Goal: Task Accomplishment & Management: Manage account settings

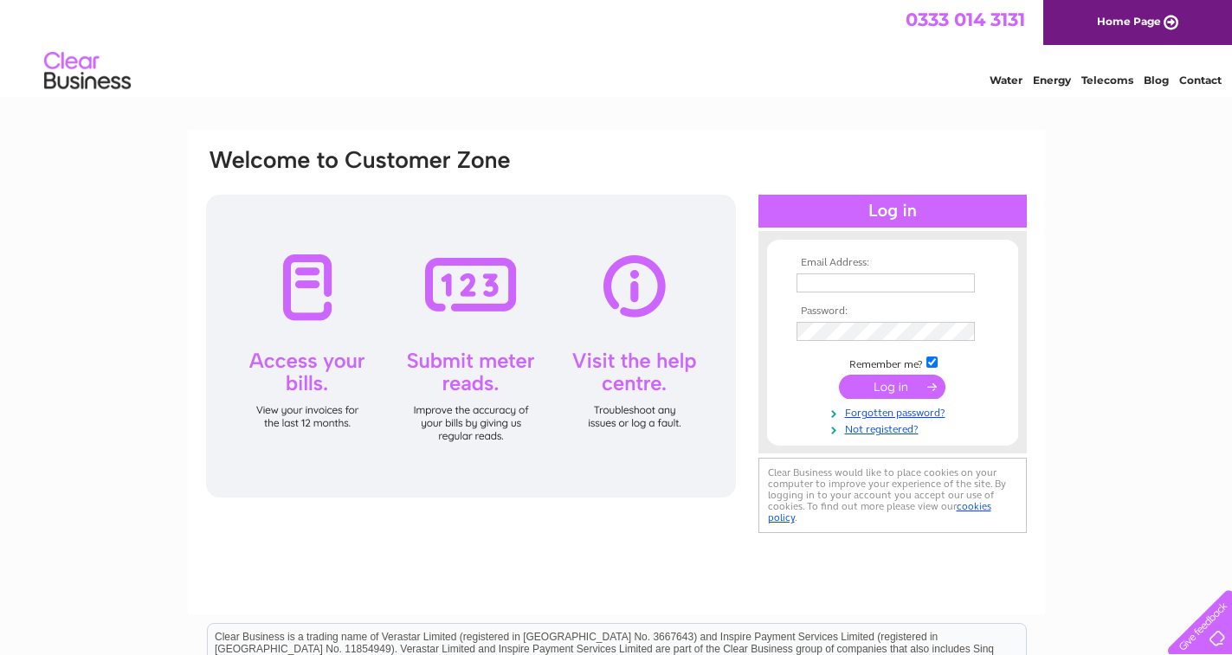
type input "[PERSON_NAME][EMAIL_ADDRESS][DOMAIN_NAME]"
click at [897, 383] on input "submit" at bounding box center [892, 387] width 106 height 24
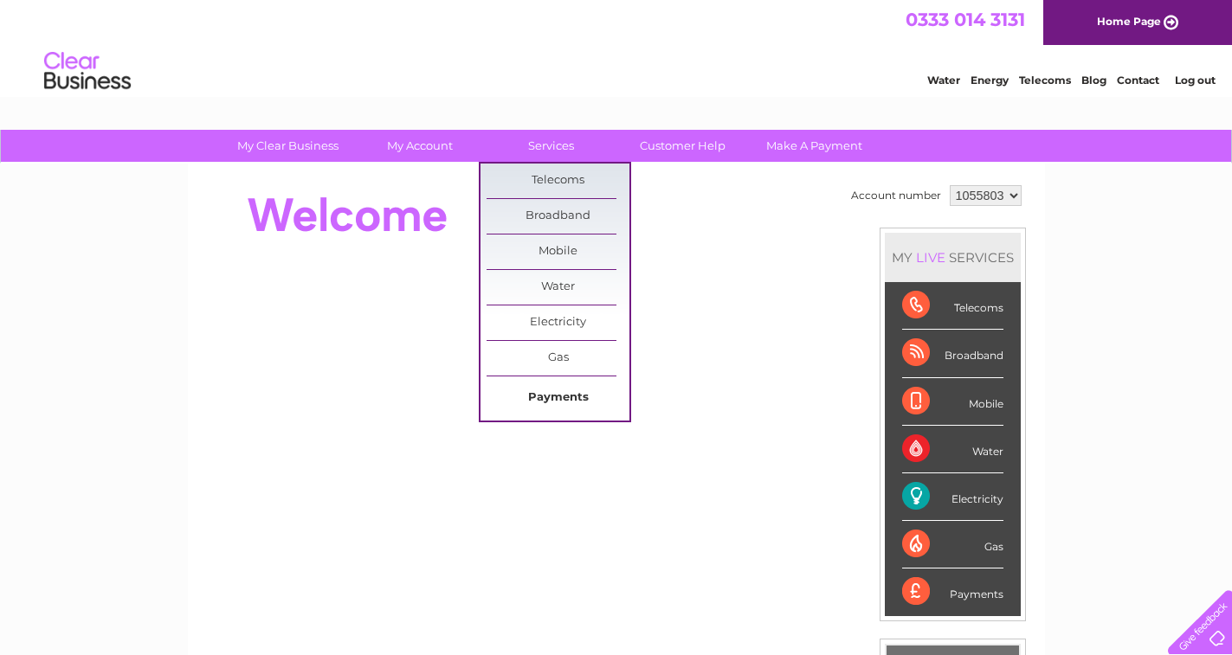
click at [564, 392] on link "Payments" at bounding box center [558, 398] width 143 height 35
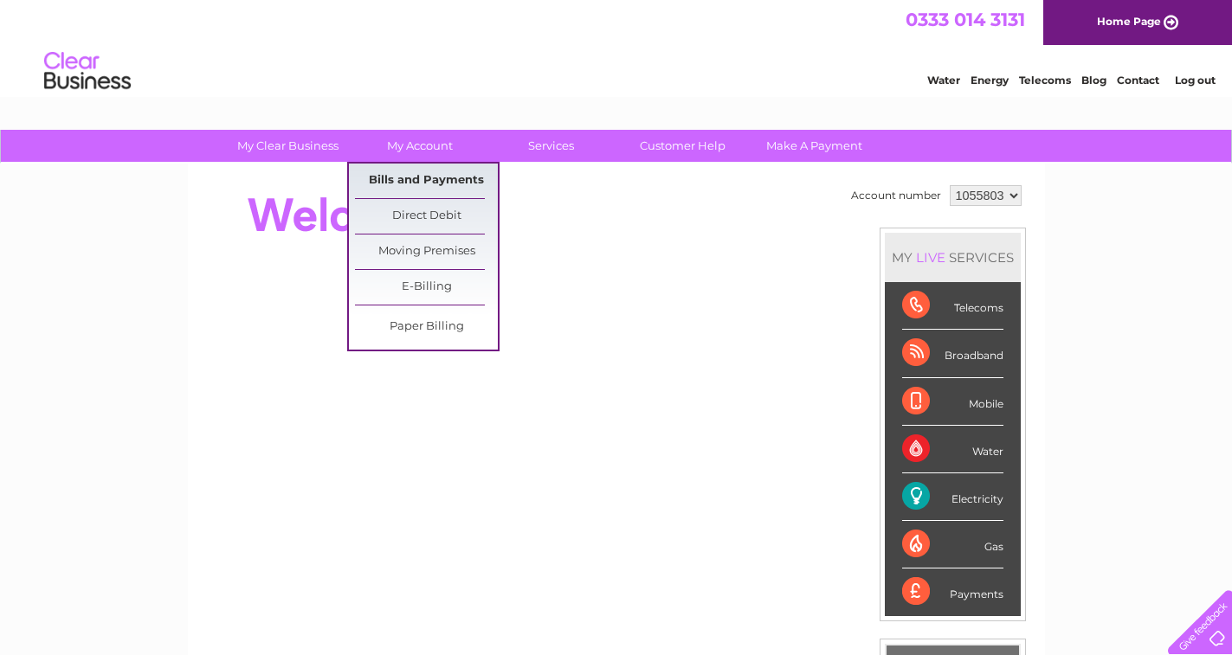
click at [435, 175] on link "Bills and Payments" at bounding box center [426, 181] width 143 height 35
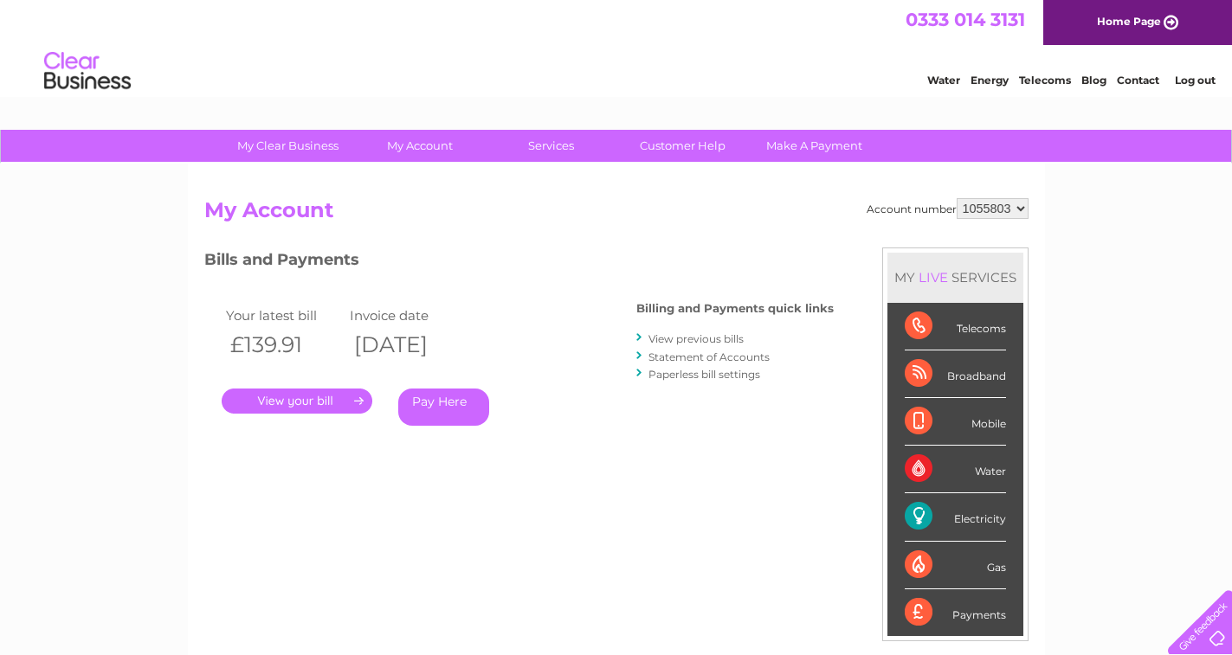
click at [305, 397] on link "." at bounding box center [297, 401] width 151 height 25
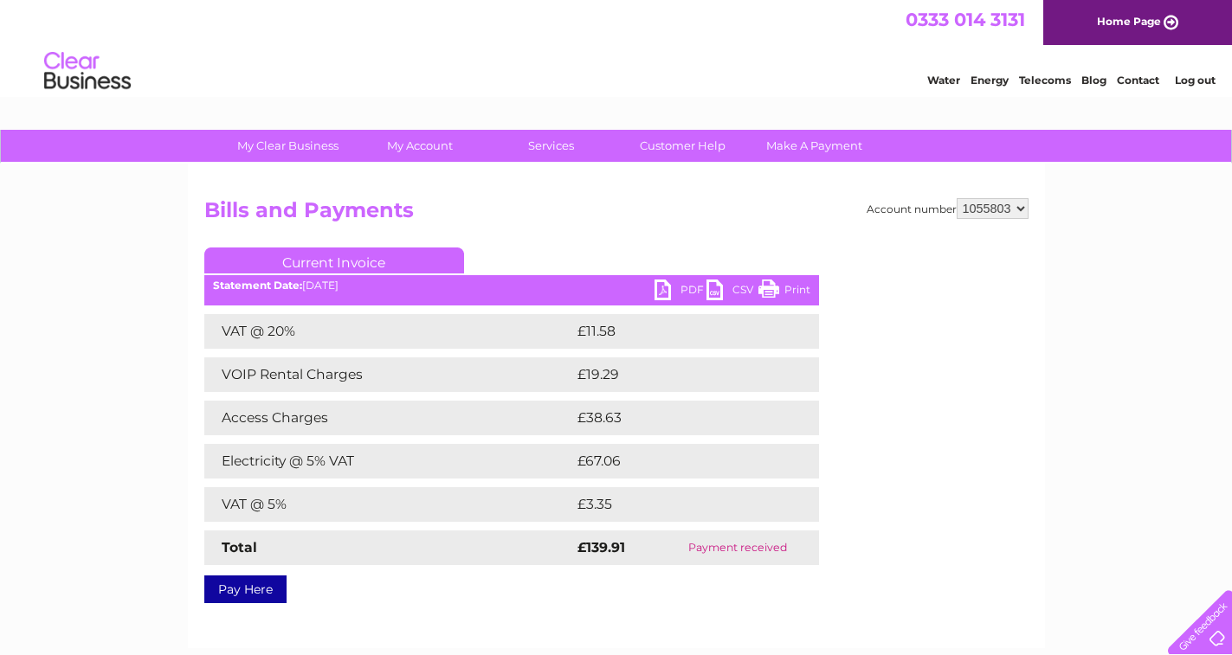
click at [320, 464] on td "Electricity @ 5% VAT" at bounding box center [388, 461] width 369 height 35
click at [321, 464] on td "Electricity @ 5% VAT" at bounding box center [388, 461] width 369 height 35
click at [781, 287] on link "Print" at bounding box center [784, 292] width 52 height 25
click at [683, 147] on link "Customer Help" at bounding box center [682, 146] width 143 height 32
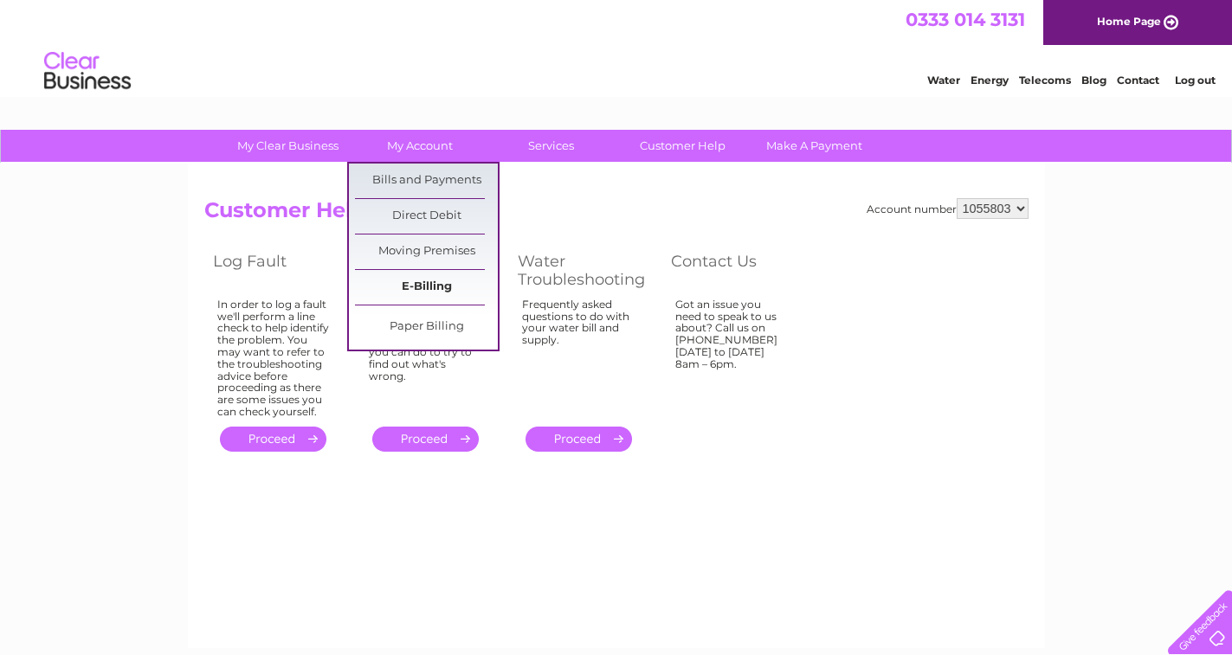
click at [426, 292] on link "E-Billing" at bounding box center [426, 287] width 143 height 35
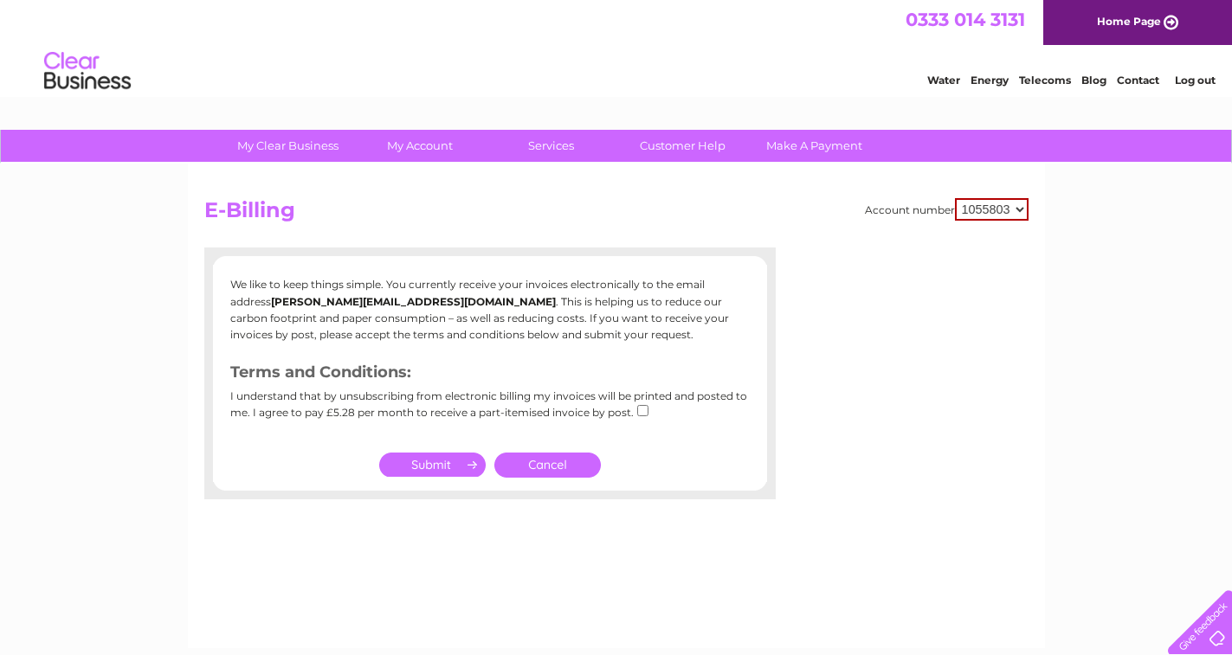
click at [1019, 210] on select "1055803" at bounding box center [992, 209] width 74 height 23
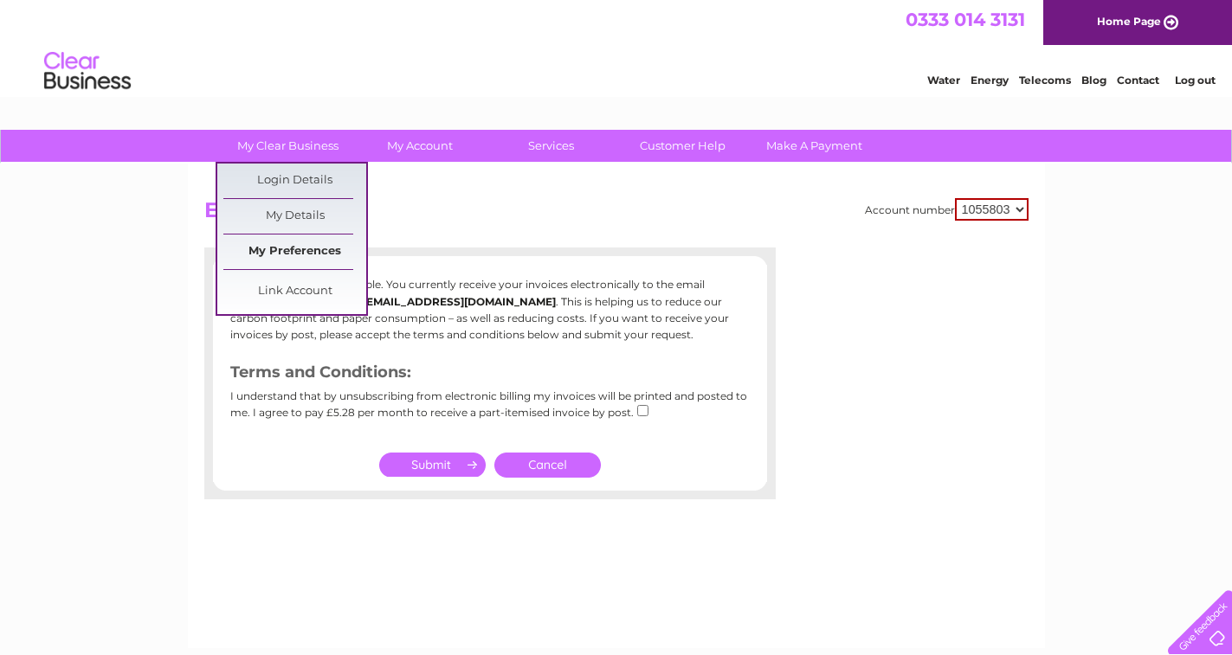
click at [326, 246] on link "My Preferences" at bounding box center [294, 252] width 143 height 35
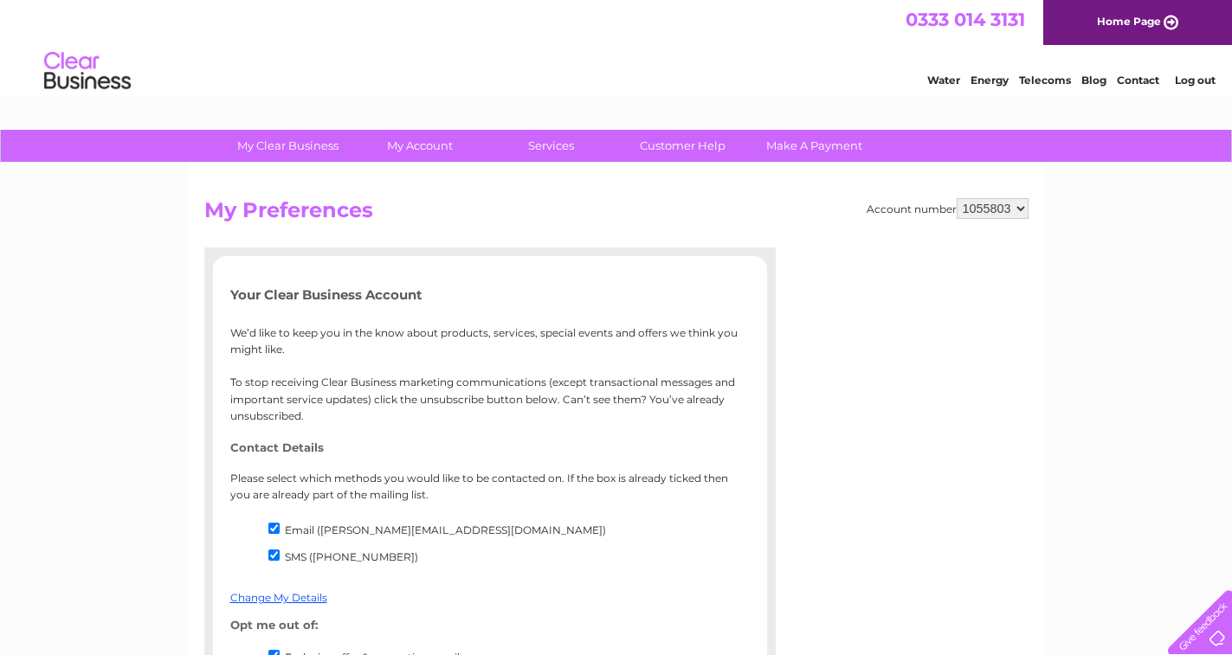
drag, startPoint x: 1238, startPoint y: 143, endPoint x: 1208, endPoint y: 126, distance: 34.5
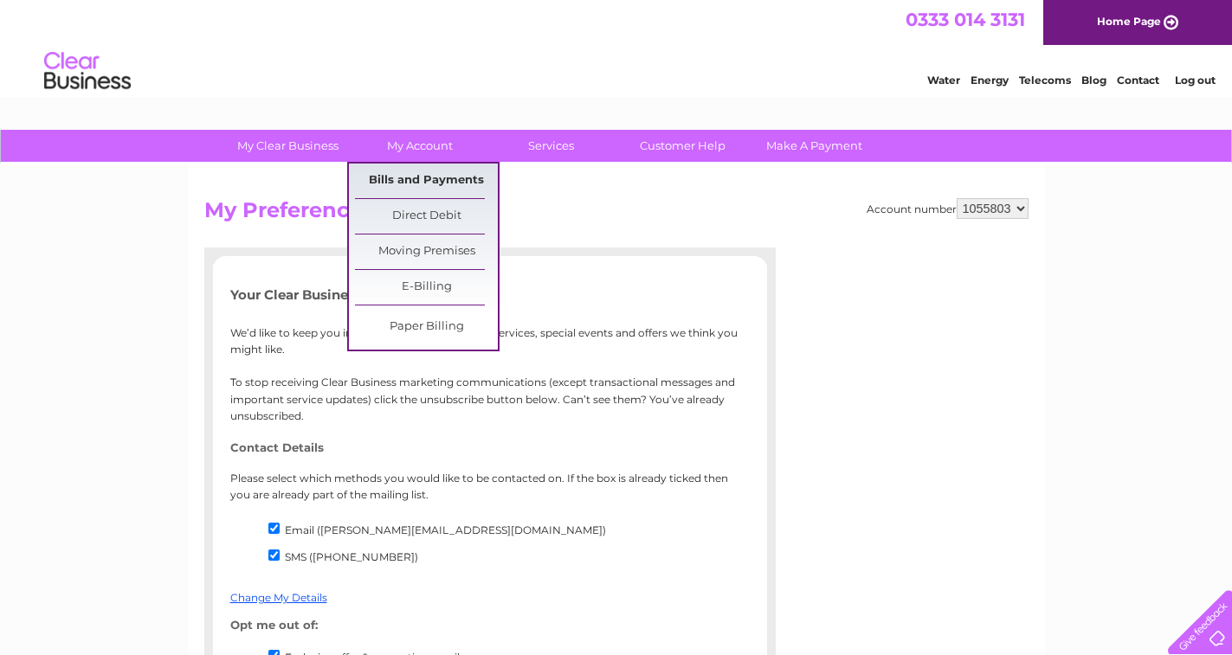
click at [453, 181] on link "Bills and Payments" at bounding box center [426, 181] width 143 height 35
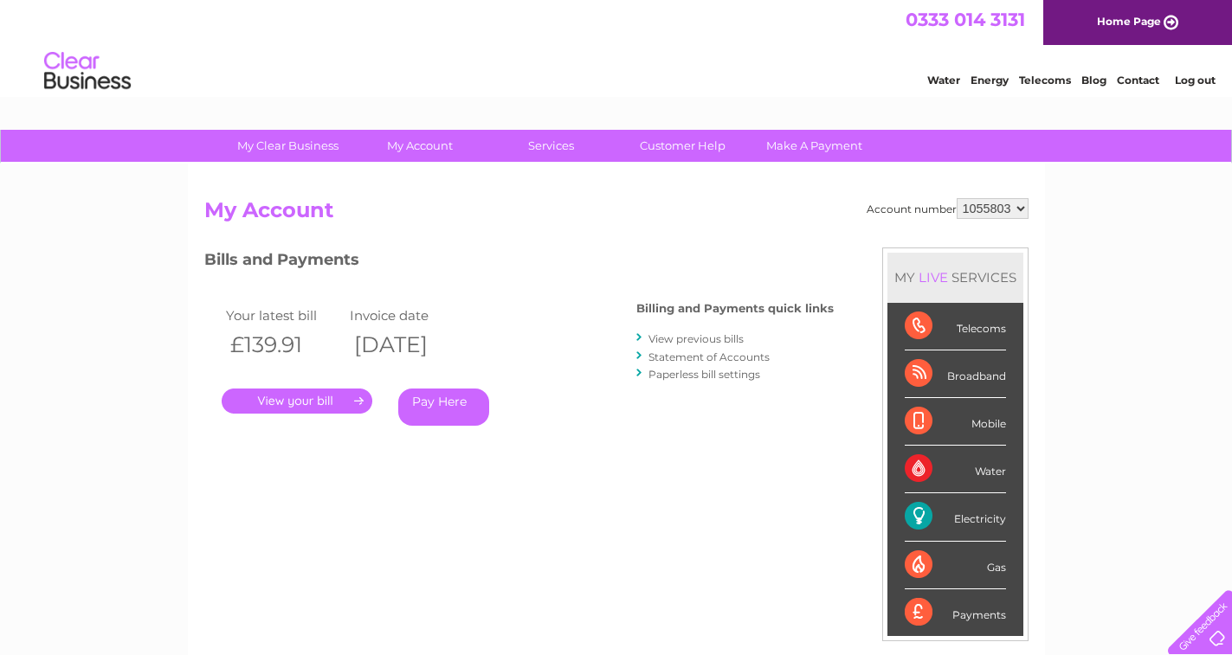
click at [713, 342] on link "View previous bills" at bounding box center [695, 338] width 95 height 13
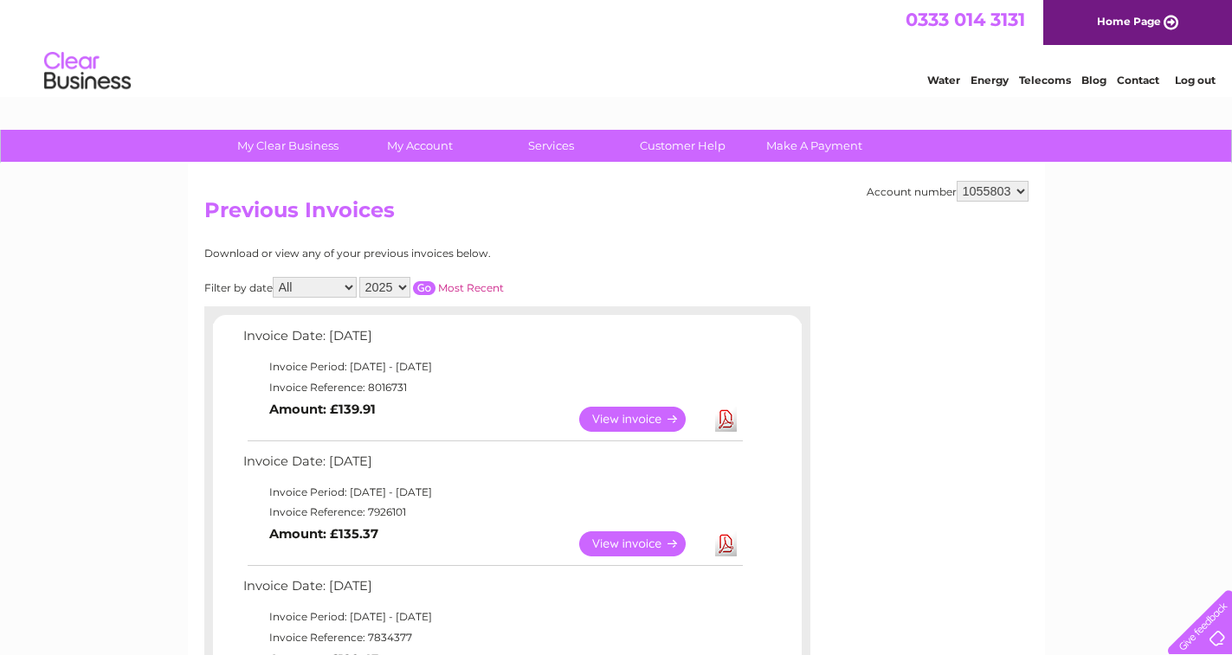
click at [648, 413] on link "View" at bounding box center [642, 419] width 127 height 25
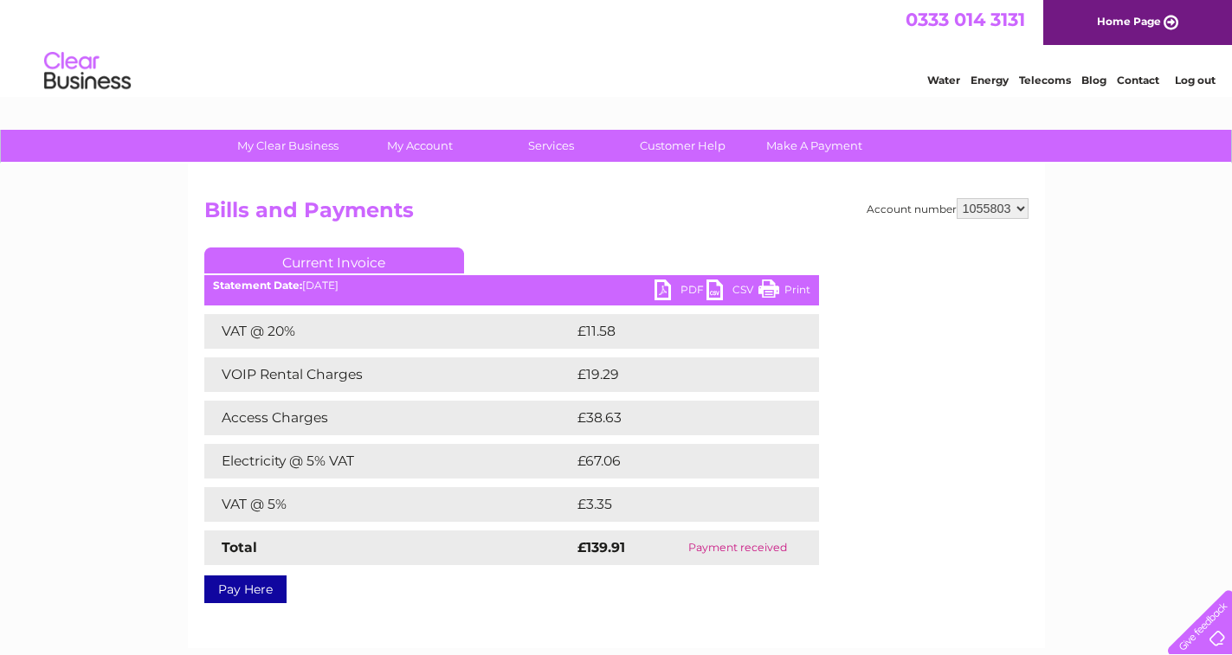
click at [366, 461] on td "Electricity @ 5% VAT" at bounding box center [388, 461] width 369 height 35
click at [406, 262] on link "Current Invoice" at bounding box center [334, 261] width 260 height 26
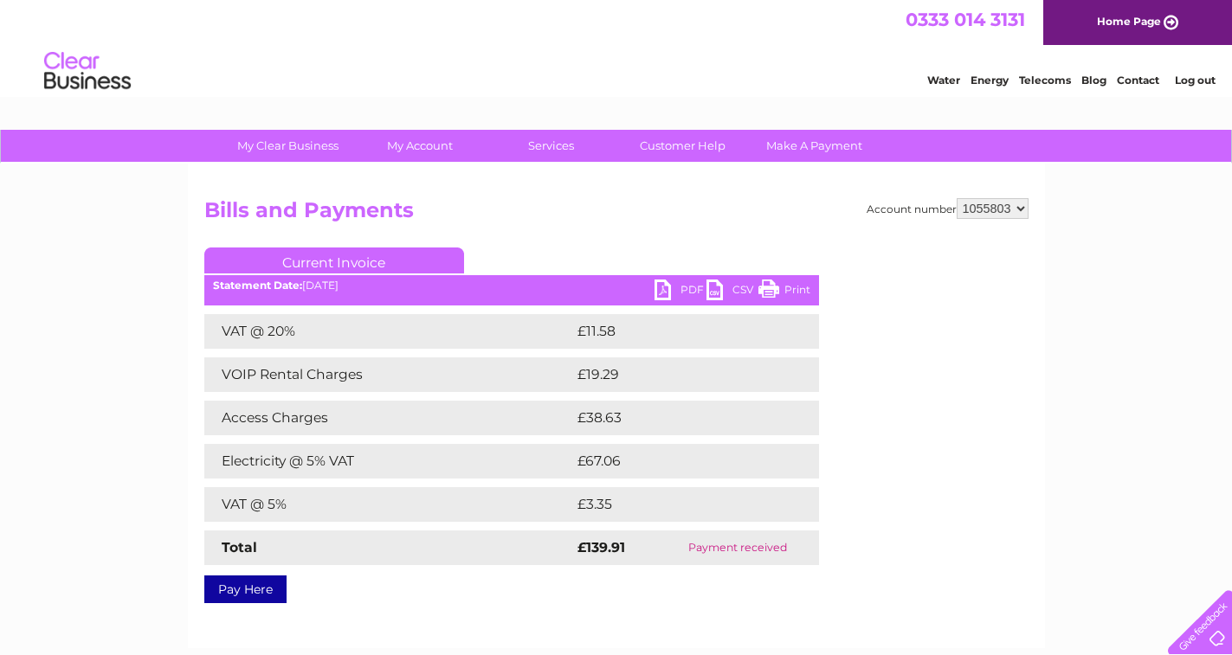
click at [351, 263] on link "Current Invoice" at bounding box center [334, 261] width 260 height 26
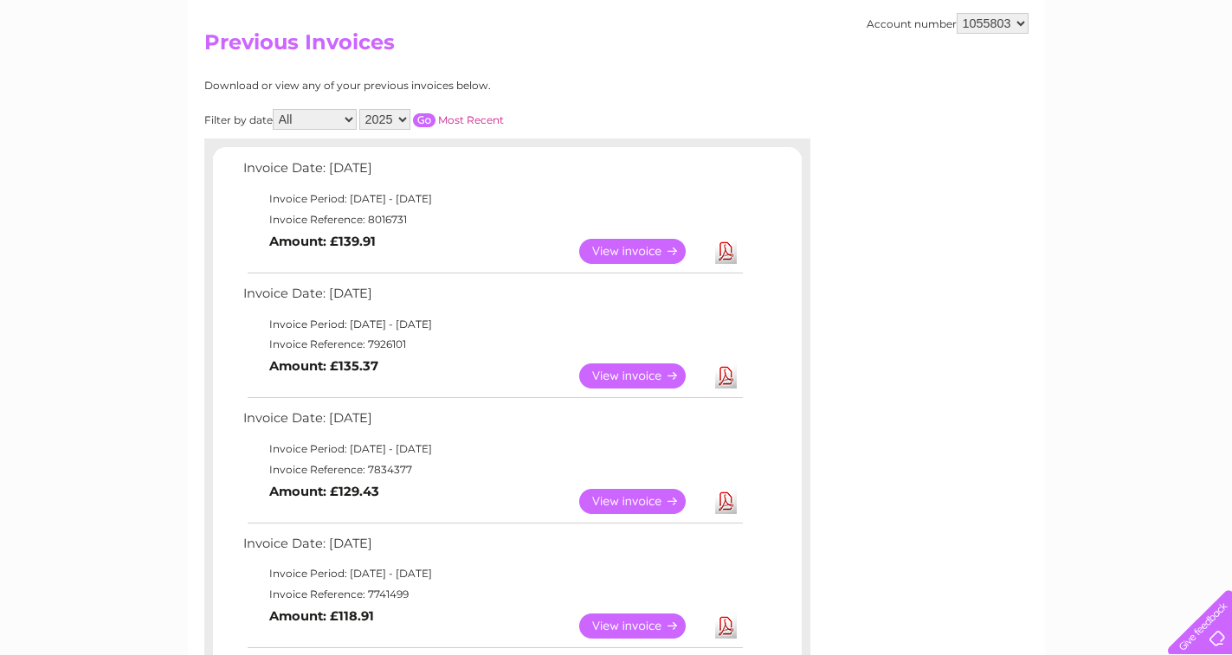
scroll to position [158, 0]
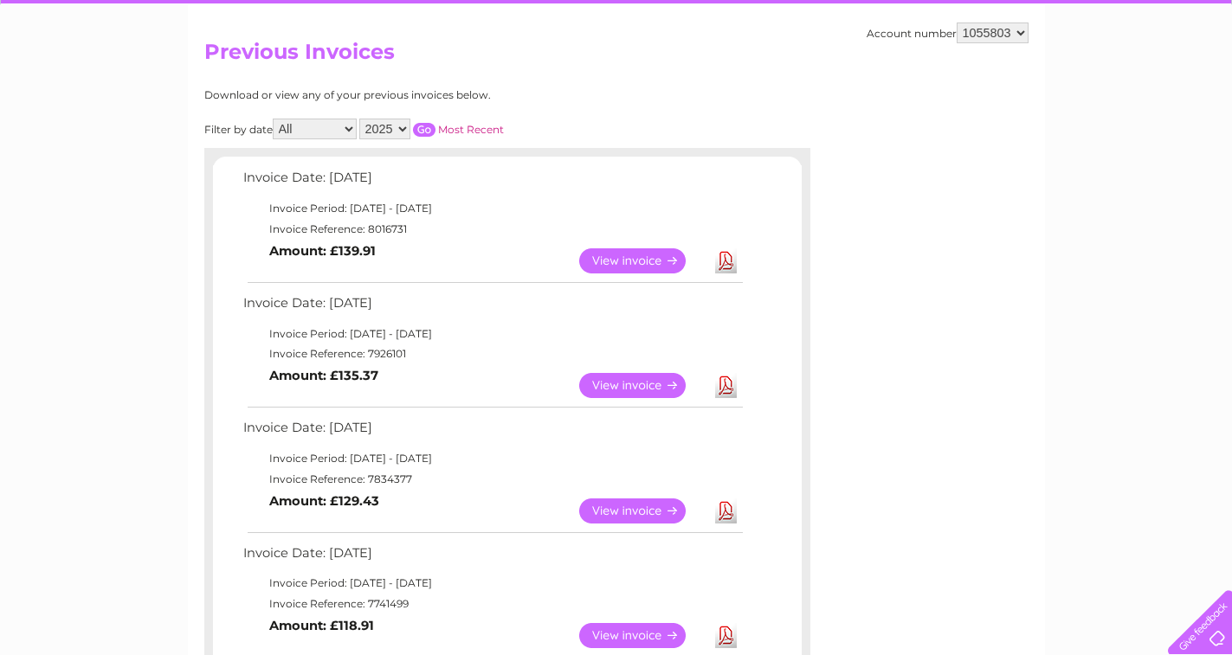
click at [634, 380] on link "View" at bounding box center [642, 385] width 127 height 25
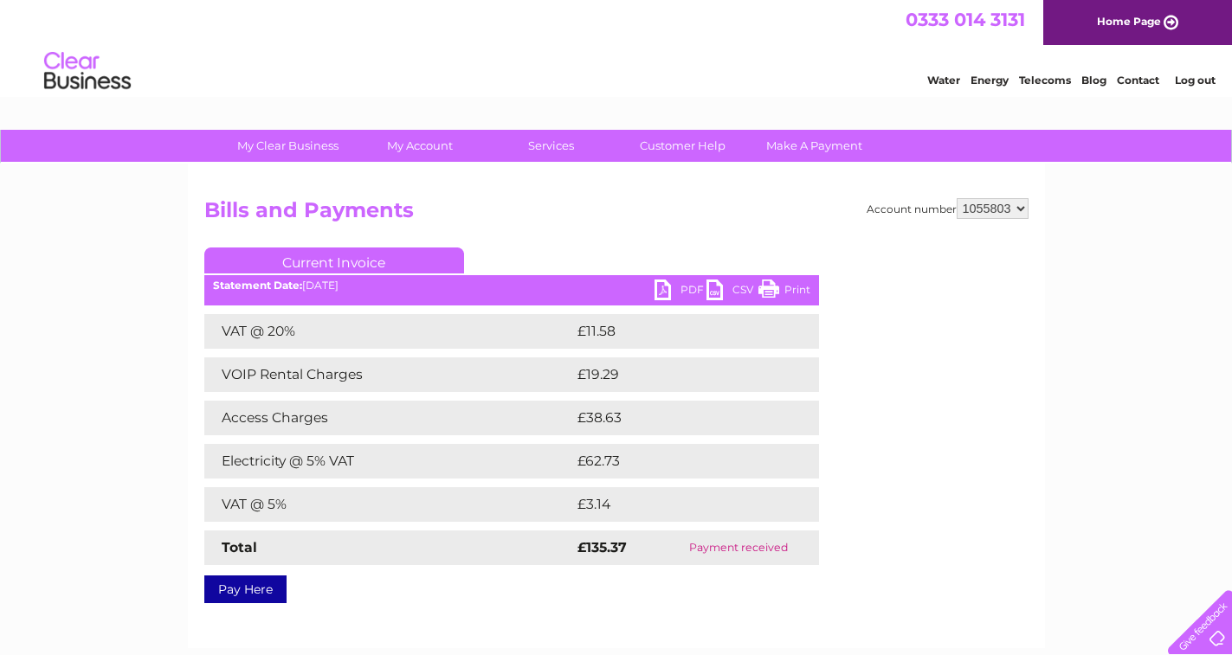
click at [397, 258] on link "Current Invoice" at bounding box center [334, 261] width 260 height 26
click at [673, 151] on link "Customer Help" at bounding box center [682, 146] width 143 height 32
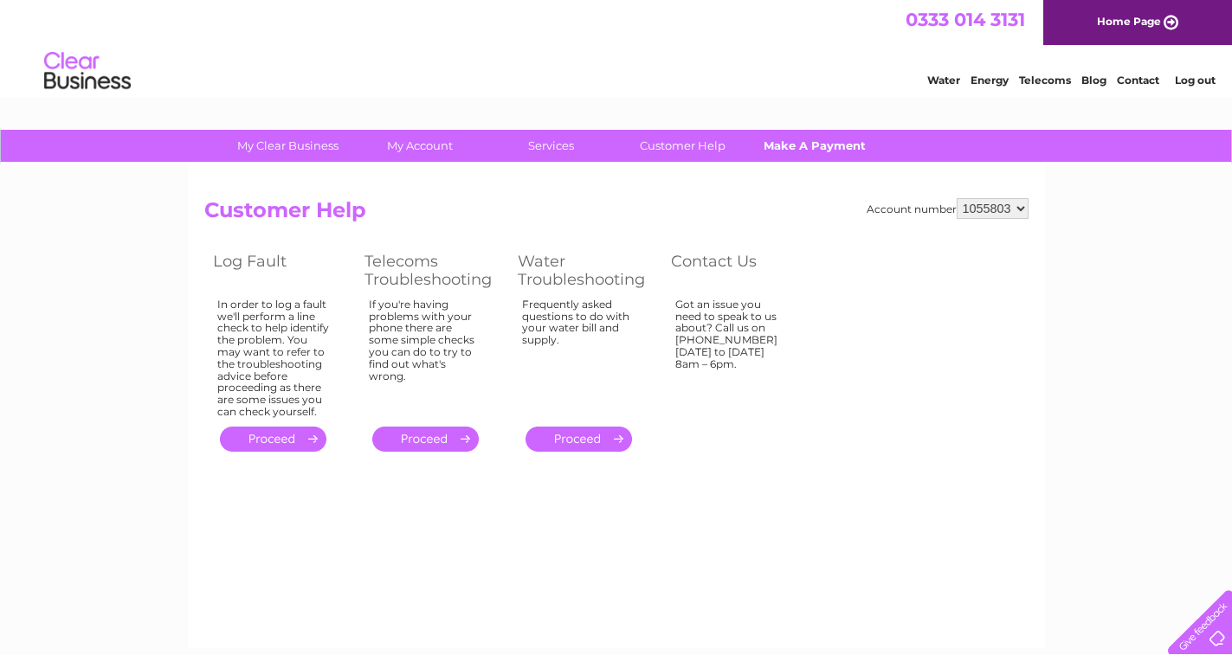
click at [788, 148] on link "Make A Payment" at bounding box center [814, 146] width 143 height 32
click at [1111, 303] on div "My Clear Business Login Details My Details My Preferences Link Account My Accou…" at bounding box center [616, 537] width 1232 height 815
